Goal: Task Accomplishment & Management: Manage account settings

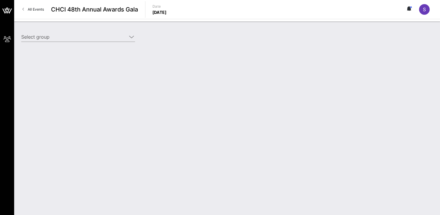
type input "Meta (Meta) [[PERSON_NAME], [EMAIL_ADDRESS][DOMAIN_NAME]]"
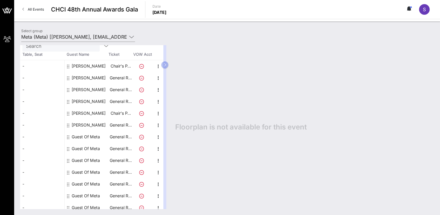
scroll to position [37, 0]
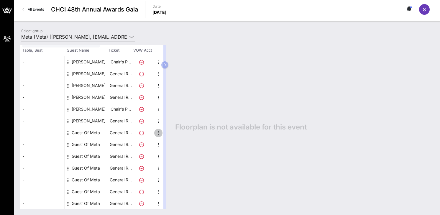
click at [157, 134] on icon "button" at bounding box center [158, 132] width 7 height 7
click at [174, 134] on div "Edit" at bounding box center [173, 134] width 12 height 5
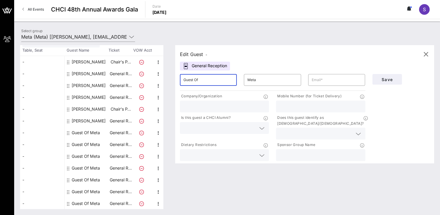
click at [220, 79] on input "Guest Of" at bounding box center [208, 79] width 50 height 9
click at [213, 79] on input "Guest Of" at bounding box center [208, 79] width 50 height 9
paste input "[PERSON_NAME]"
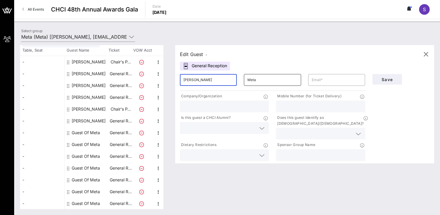
type input "[PERSON_NAME]"
click at [253, 80] on input "Meta" at bounding box center [272, 79] width 50 height 9
type input "[PERSON_NAME]"
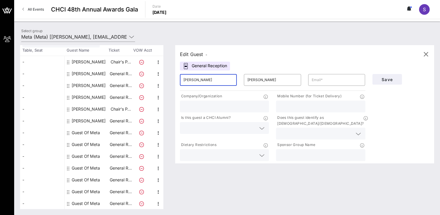
drag, startPoint x: 210, startPoint y: 80, endPoint x: 194, endPoint y: 79, distance: 16.3
click at [194, 79] on input "[PERSON_NAME]" at bounding box center [208, 79] width 50 height 9
type input "[PERSON_NAME]"
click at [317, 82] on input "text" at bounding box center [337, 79] width 50 height 9
paste input "[EMAIL_ADDRESS][PERSON_NAME][DOMAIN_NAME]"
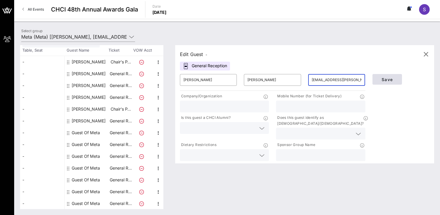
type input "[EMAIL_ADDRESS][PERSON_NAME][DOMAIN_NAME]"
click at [390, 78] on span "Save" at bounding box center [387, 79] width 20 height 5
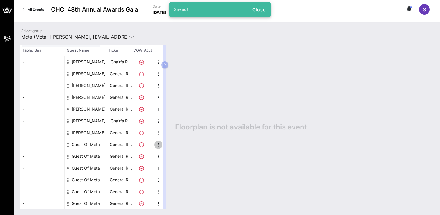
click at [160, 144] on icon "button" at bounding box center [158, 144] width 7 height 7
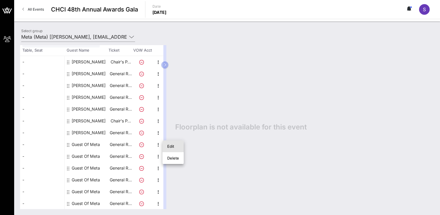
click at [171, 147] on div "Edit" at bounding box center [173, 146] width 12 height 5
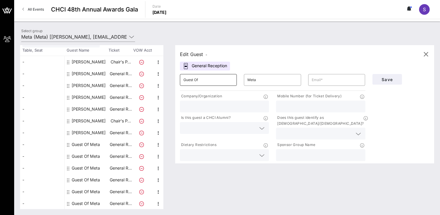
click at [213, 78] on input "Guest Of" at bounding box center [208, 79] width 50 height 9
type input "G"
click at [338, 80] on input "text" at bounding box center [337, 79] width 50 height 9
paste input "[EMAIL_ADDRESS][DOMAIN_NAME]"
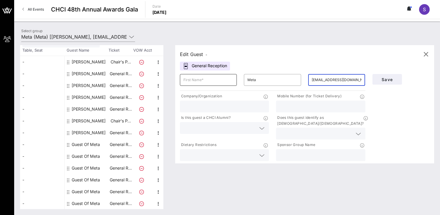
type input "[EMAIL_ADDRESS][DOMAIN_NAME]"
click at [217, 83] on input "text" at bounding box center [208, 79] width 50 height 9
type input "[PERSON_NAME]"
click at [255, 81] on input "Meta" at bounding box center [272, 79] width 50 height 9
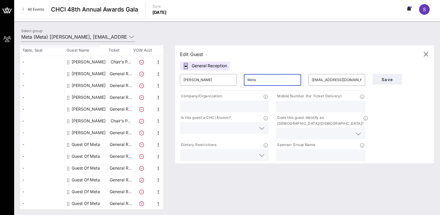
click at [255, 81] on input "Meta" at bounding box center [272, 79] width 50 height 9
paste input "[PERSON_NAME]"
type input "[PERSON_NAME]"
click at [381, 83] on button "Save" at bounding box center [386, 79] width 29 height 11
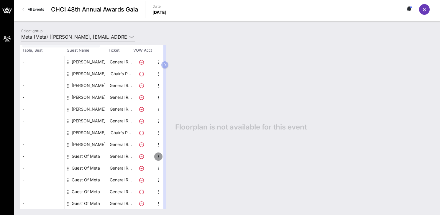
click at [157, 155] on icon "button" at bounding box center [158, 156] width 7 height 7
click at [174, 157] on div "Edit" at bounding box center [173, 158] width 12 height 5
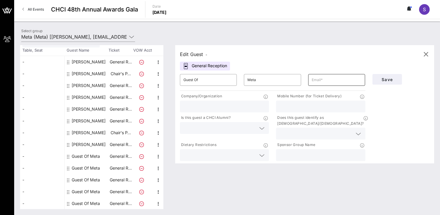
click at [331, 78] on input "text" at bounding box center [337, 79] width 50 height 9
paste input "[EMAIL_ADDRESS][DOMAIN_NAME]"
type input "[EMAIL_ADDRESS][DOMAIN_NAME]"
click at [197, 81] on input "Guest Of" at bounding box center [208, 79] width 50 height 9
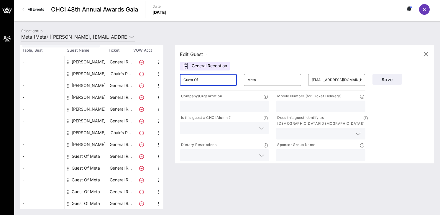
click at [197, 81] on input "Guest Of" at bounding box center [208, 79] width 50 height 9
paste input "JudeAnne"
type input "JudeAnne"
click at [258, 81] on input "Meta" at bounding box center [272, 79] width 50 height 9
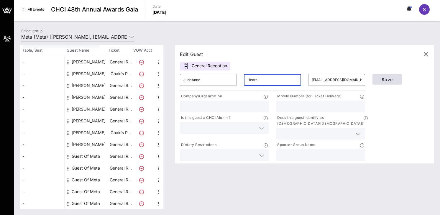
type input "Heath"
click at [380, 82] on button "Save" at bounding box center [386, 79] width 29 height 11
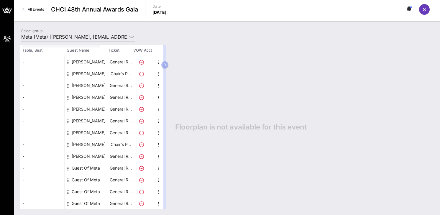
click at [142, 169] on icon at bounding box center [141, 168] width 5 height 5
click at [141, 168] on icon at bounding box center [141, 168] width 5 height 5
click at [158, 167] on icon "button" at bounding box center [158, 168] width 7 height 7
click at [180, 169] on div "Edit" at bounding box center [172, 170] width 21 height 12
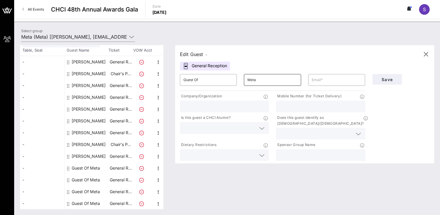
click at [280, 82] on input "Meta" at bounding box center [272, 79] width 50 height 9
paste input "Costidis"
type input "Costidis"
click at [219, 79] on input "Guest Of" at bounding box center [208, 79] width 50 height 9
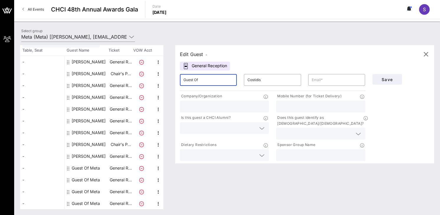
click at [219, 78] on input "Guest Of" at bounding box center [208, 79] width 50 height 9
click at [219, 80] on input "Guest Of" at bounding box center [208, 79] width 50 height 9
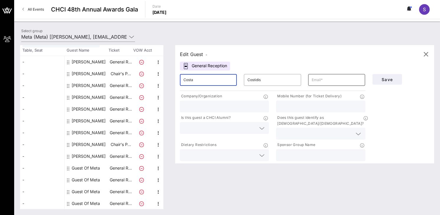
type input "Costa"
click at [346, 80] on input "text" at bounding box center [337, 79] width 50 height 9
drag, startPoint x: 54, startPoint y: 60, endPoint x: 141, endPoint y: 206, distance: 169.8
click at [141, 206] on div "- - - - - - - - - - - - - [PERSON_NAME] General R… [PERSON_NAME] Chair's P… [PE…" at bounding box center [91, 132] width 143 height 153
copy div "- - - - - - - - - - - - [PERSON_NAME] General R… [PERSON_NAME] Chair's P… [PERS…"
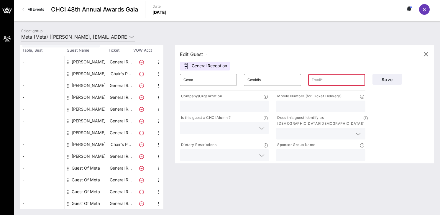
click at [230, 33] on div "Select group Meta (Meta) [[PERSON_NAME], [EMAIL_ADDRESS][DOMAIN_NAME]]" at bounding box center [227, 37] width 419 height 21
click at [320, 82] on input "text" at bounding box center [337, 79] width 50 height 9
type input "TBD"
click at [390, 78] on span "Save" at bounding box center [387, 79] width 20 height 5
click at [333, 81] on input "TBD" at bounding box center [337, 79] width 50 height 9
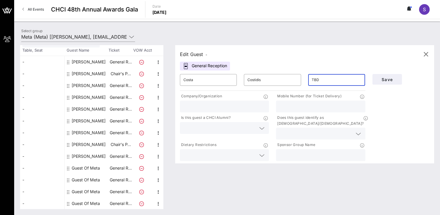
click at [333, 81] on input "TBD" at bounding box center [337, 79] width 50 height 9
paste input "[EMAIL_ADDRESS][DOMAIN_NAME]"
type input "[EMAIL_ADDRESS][DOMAIN_NAME]"
click at [391, 79] on span "Save" at bounding box center [387, 79] width 20 height 5
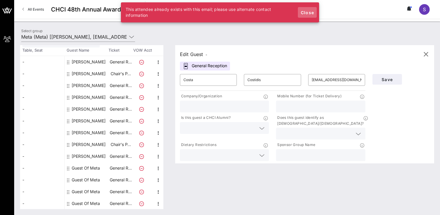
click at [309, 13] on span "Close" at bounding box center [307, 12] width 14 height 5
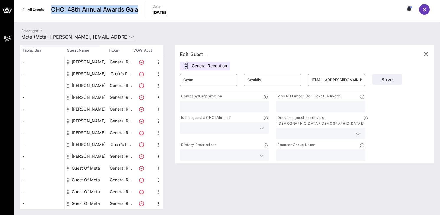
drag, startPoint x: 135, startPoint y: 9, endPoint x: 51, endPoint y: 7, distance: 84.1
click at [51, 7] on div "All Events CHCI 48th Annual Awards Gala Date [DATE] S" at bounding box center [227, 9] width 426 height 19
copy span "CHCI 48th Annual Awards Gala"
click at [287, 42] on div "Total Tickets 13 Total Assigned 9 Total Unassigned 4 Need Help? Search Table, S…" at bounding box center [227, 127] width 426 height 176
click at [351, 86] on div "​ [EMAIL_ADDRESS][DOMAIN_NAME]" at bounding box center [337, 79] width 64 height 19
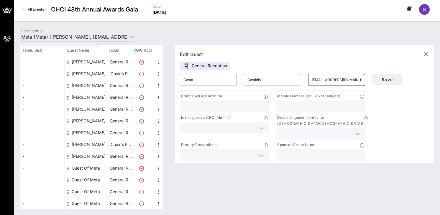
click at [350, 80] on input "[EMAIL_ADDRESS][DOMAIN_NAME]" at bounding box center [337, 79] width 50 height 9
paste input "[EMAIL_ADDRESS][DOMAIN_NAME]"
type input "[EMAIL_ADDRESS][DOMAIN_NAME]"
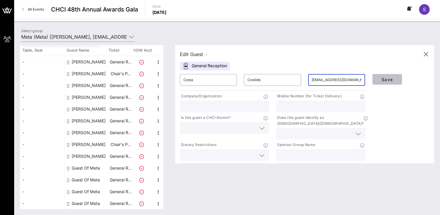
click at [392, 80] on span "Save" at bounding box center [387, 79] width 20 height 5
